Goal: Transaction & Acquisition: Download file/media

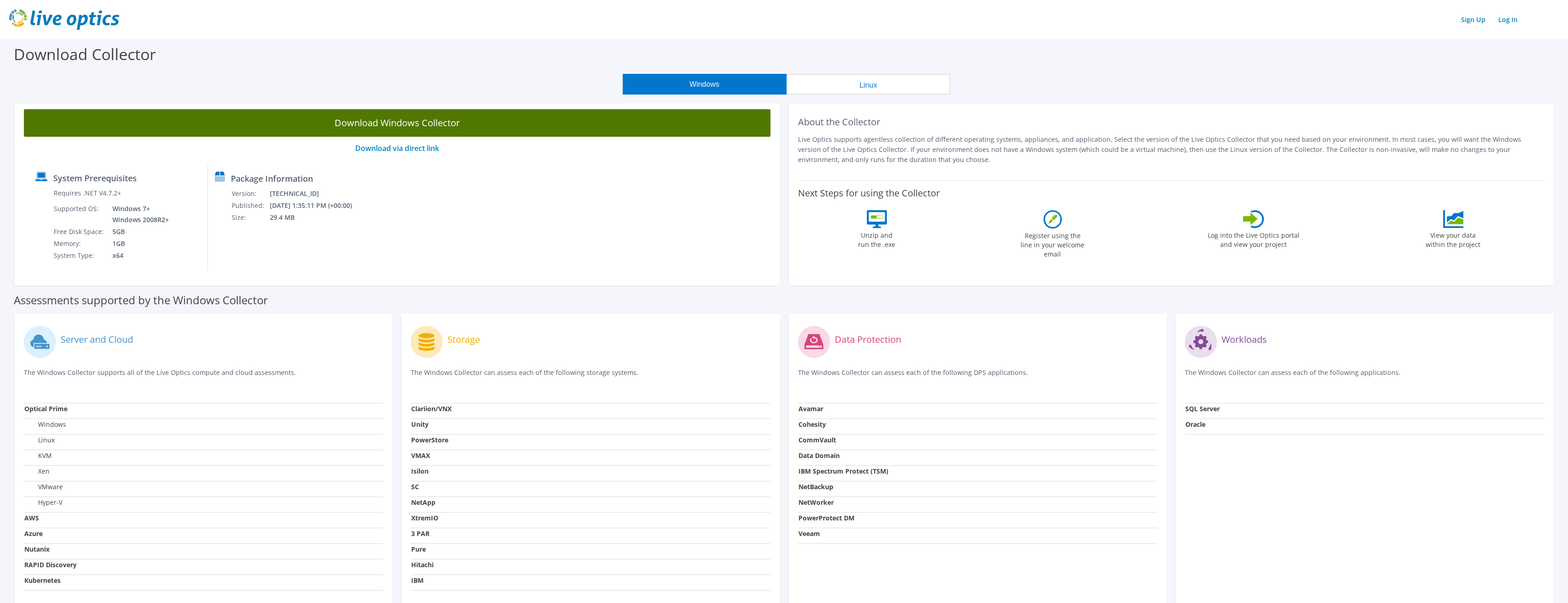
click at [430, 128] on link "Download Windows Collector" at bounding box center [397, 122] width 747 height 27
